Goal: Communication & Community: Answer question/provide support

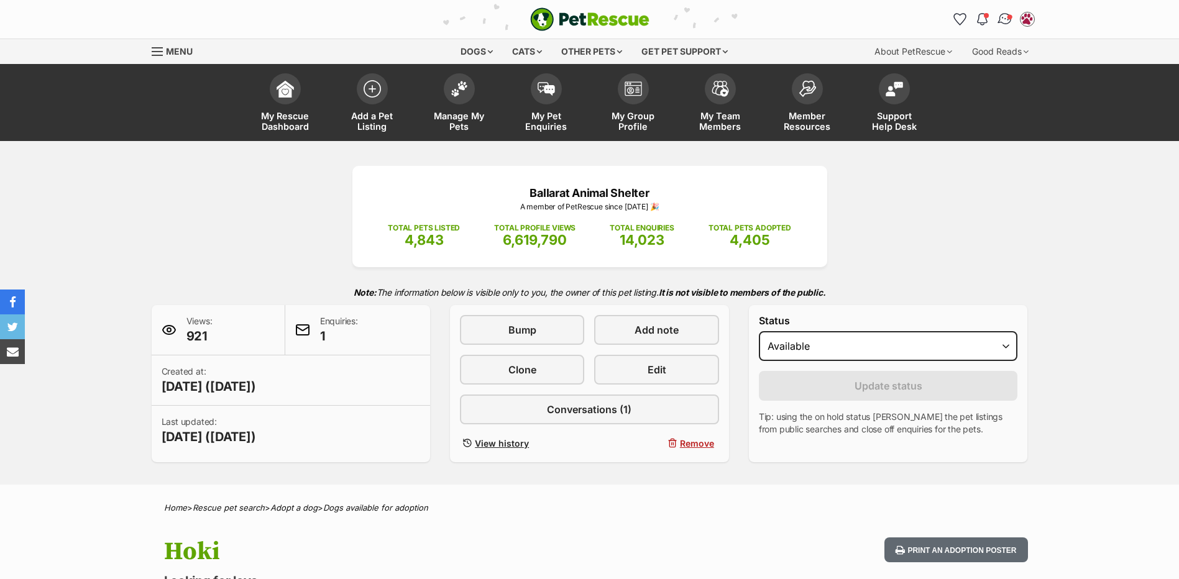
click at [1002, 15] on img "Conversations" at bounding box center [1004, 19] width 17 height 16
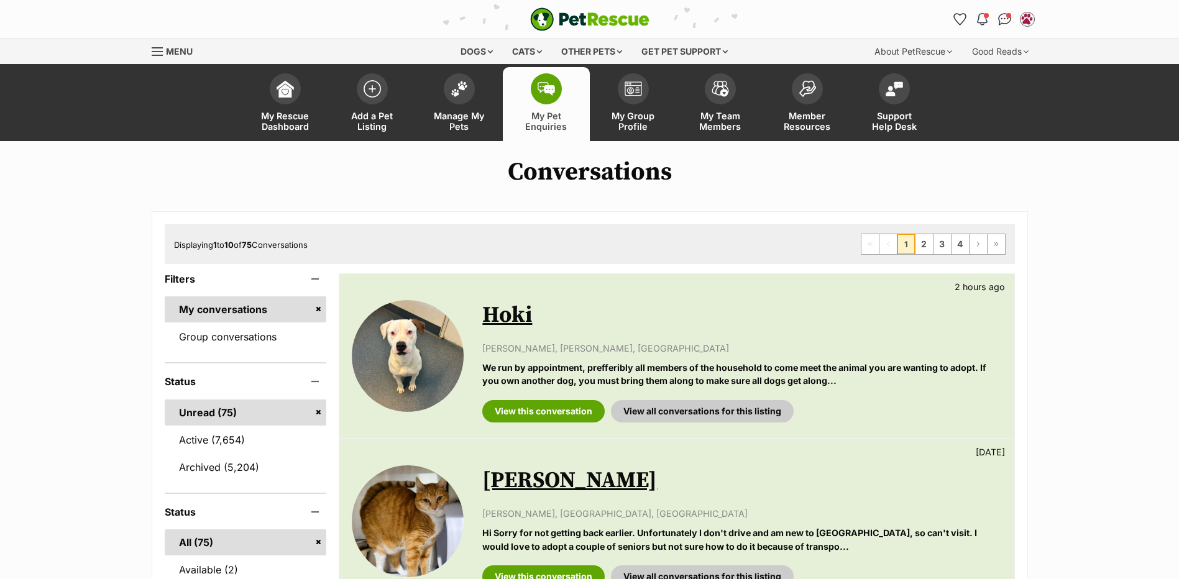
scroll to position [124, 0]
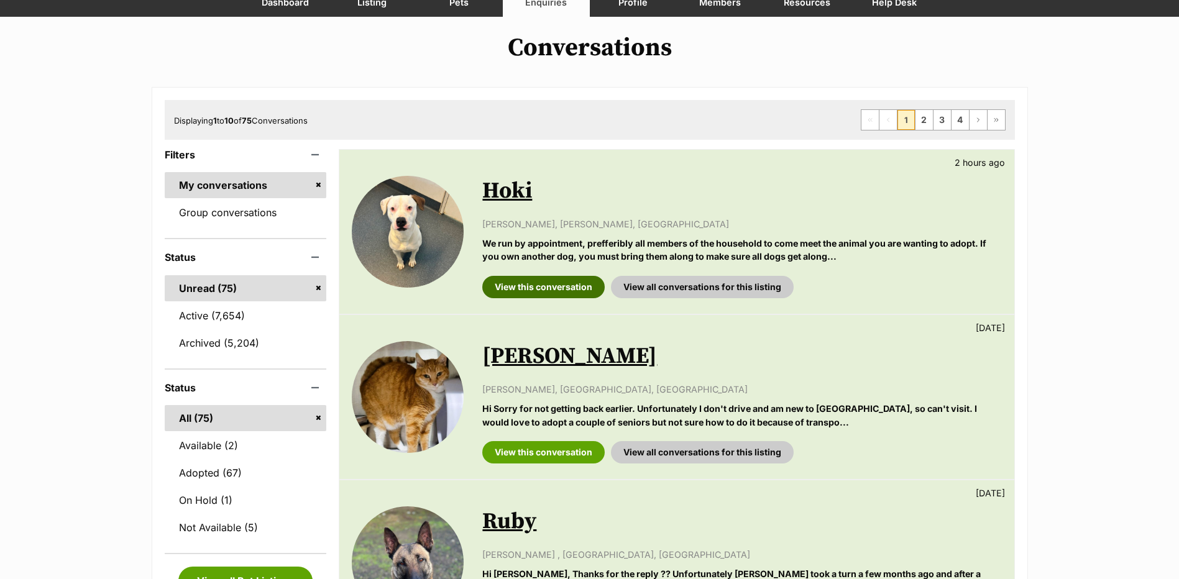
click at [518, 288] on link "View this conversation" at bounding box center [543, 287] width 122 height 22
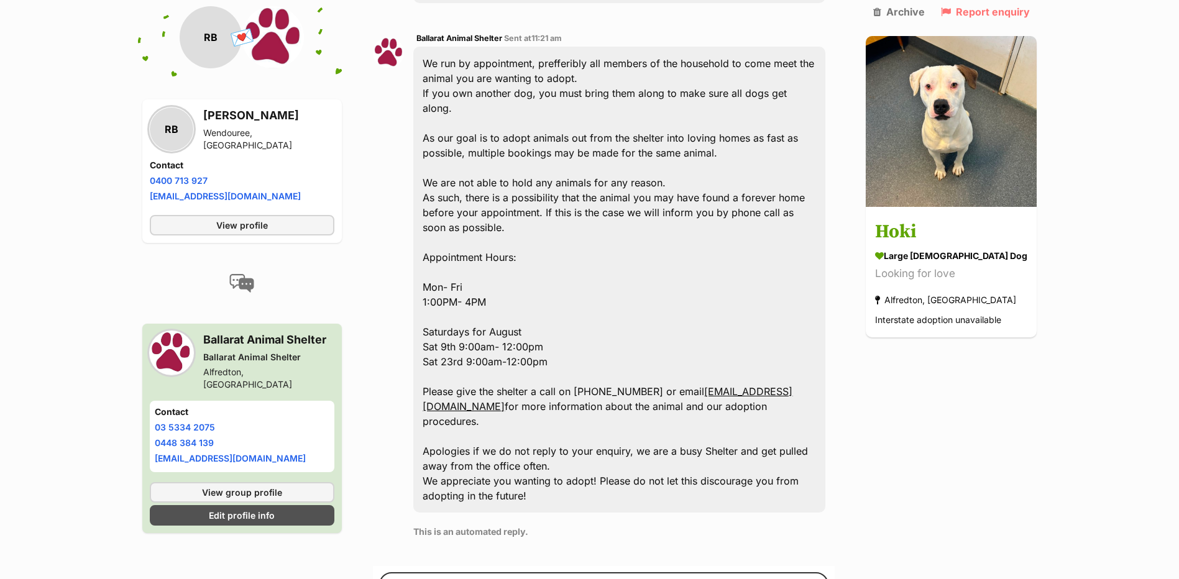
scroll to position [921, 0]
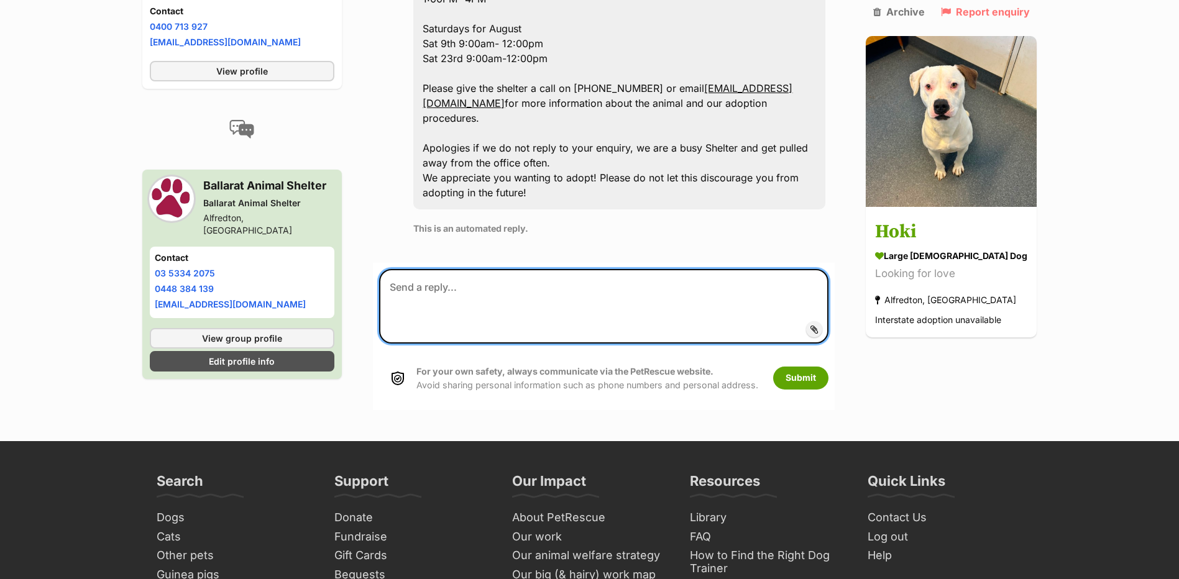
click at [493, 277] on textarea at bounding box center [603, 306] width 449 height 75
click at [552, 273] on textarea "Hello, thanks for your enquiry" at bounding box center [603, 306] width 449 height 75
click at [464, 286] on textarea "Hello, thanks for your enquiry. As discussed over the phone we will see you on …" at bounding box center [603, 306] width 449 height 75
type textarea "Hello, thanks for your enquiry. As discussed over the phone we will see you on …"
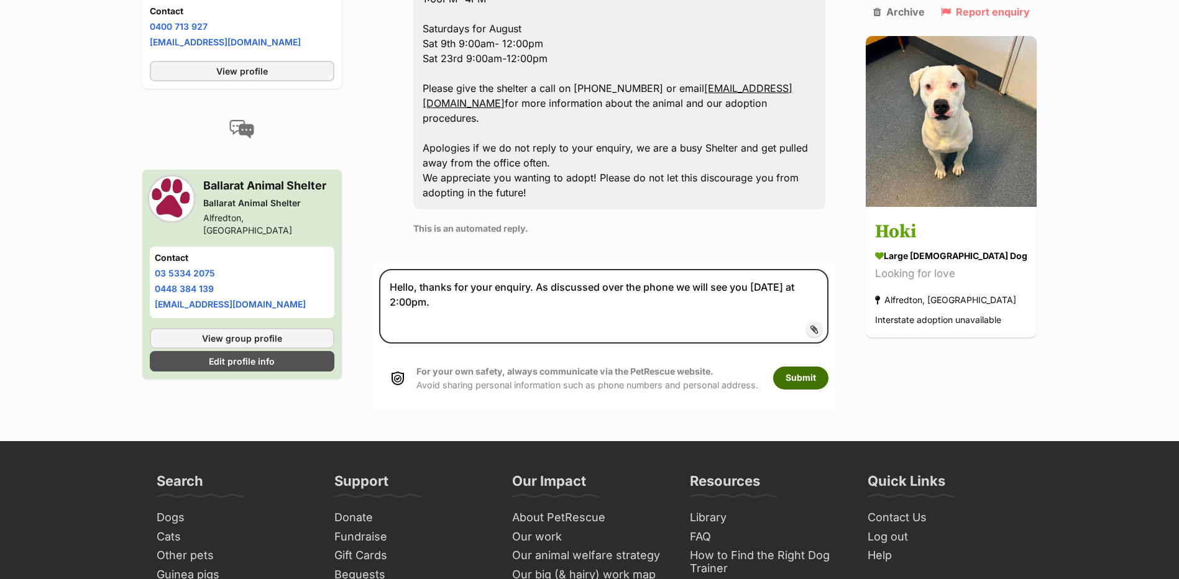
click at [810, 368] on button "Submit" at bounding box center [800, 378] width 55 height 22
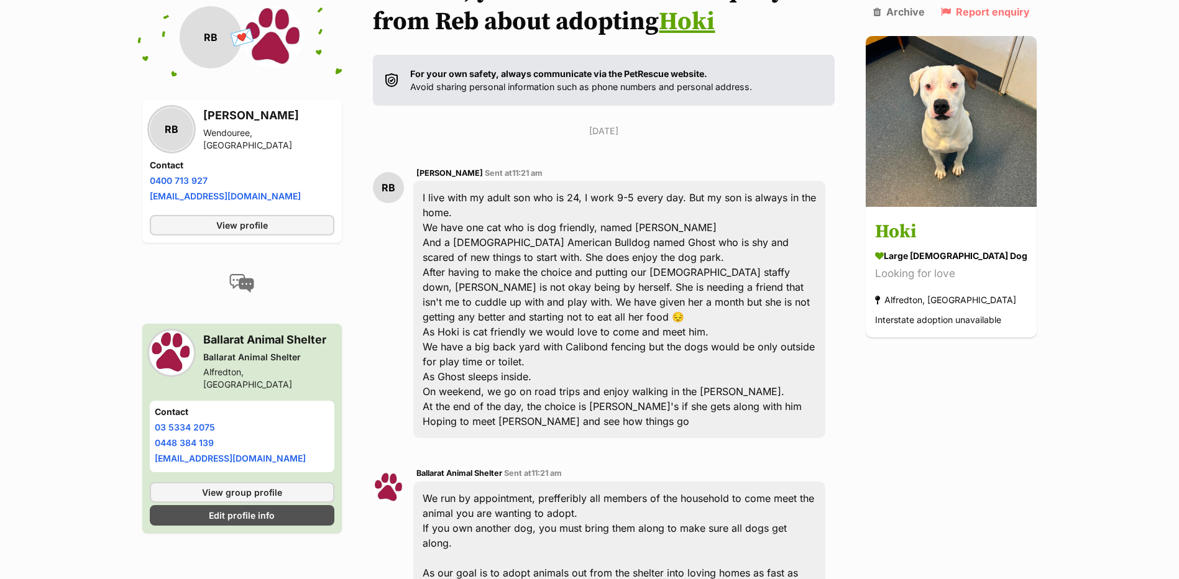
scroll to position [51, 0]
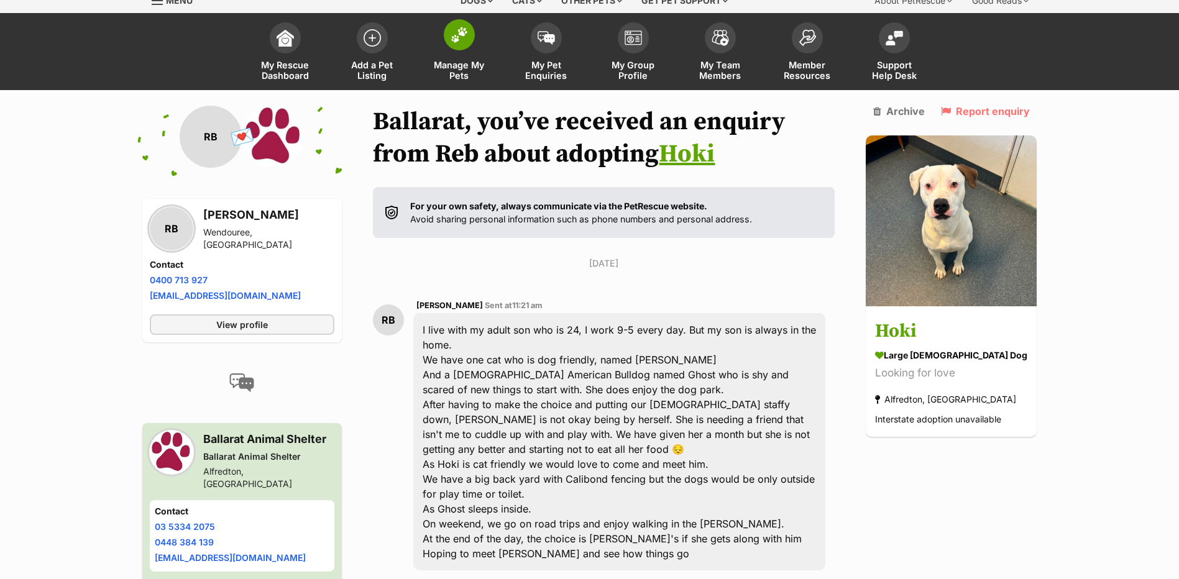
click at [446, 34] on span at bounding box center [459, 34] width 31 height 31
